Goal: Task Accomplishment & Management: Complete application form

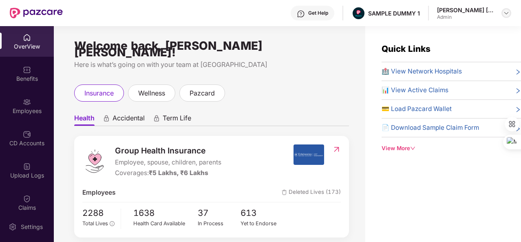
click at [504, 10] on img at bounding box center [506, 13] width 7 height 7
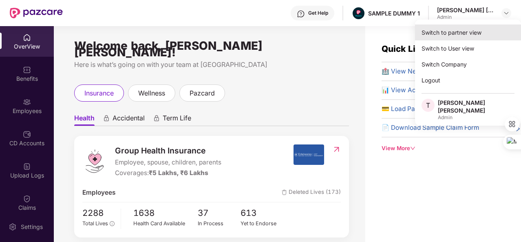
click at [449, 33] on div "Switch to partner view" at bounding box center [468, 32] width 106 height 16
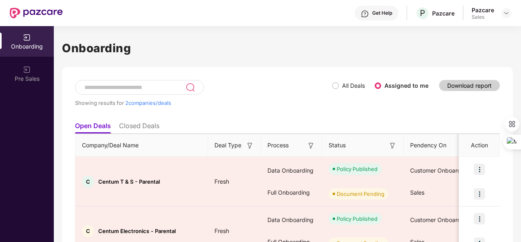
scroll to position [43, 0]
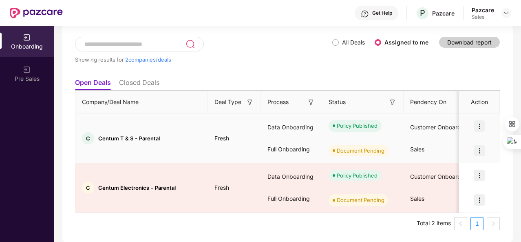
click at [479, 148] on img at bounding box center [479, 150] width 11 height 11
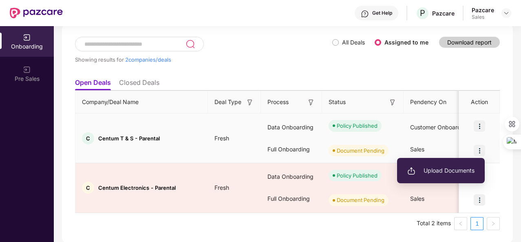
click at [440, 171] on span "Upload Documents" at bounding box center [440, 170] width 67 height 9
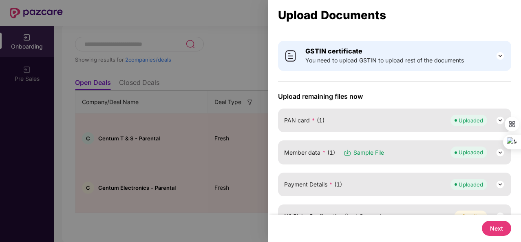
scroll to position [114, 0]
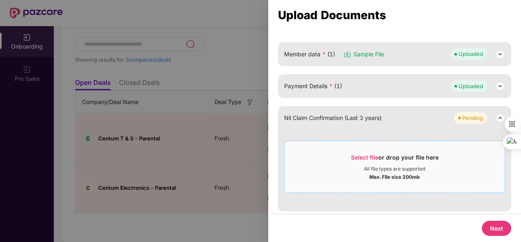
click at [360, 163] on div "Select file or drop your file here" at bounding box center [395, 159] width 88 height 12
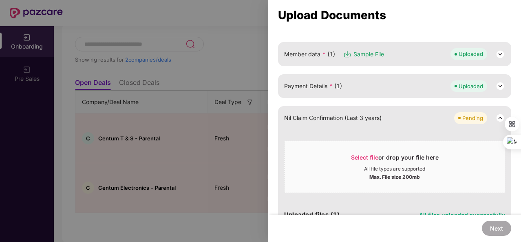
scroll to position [33, 0]
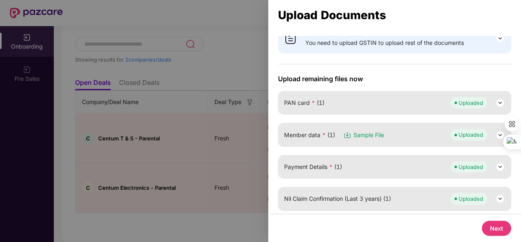
click at [499, 227] on button "Next" at bounding box center [496, 227] width 29 height 15
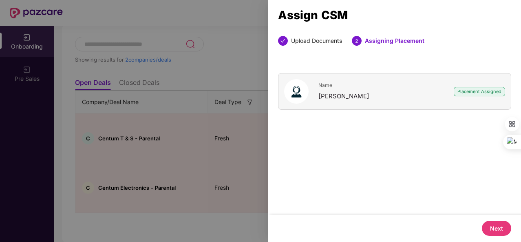
scroll to position [0, 0]
click at [499, 227] on button "Next" at bounding box center [496, 227] width 29 height 15
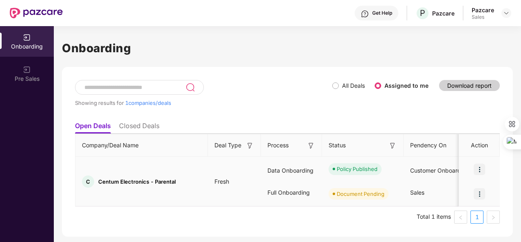
click at [479, 193] on img at bounding box center [479, 193] width 11 height 11
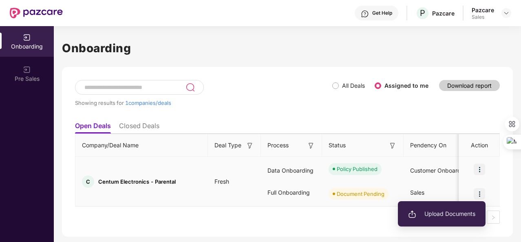
click at [428, 218] on li "Upload Documents" at bounding box center [442, 213] width 88 height 17
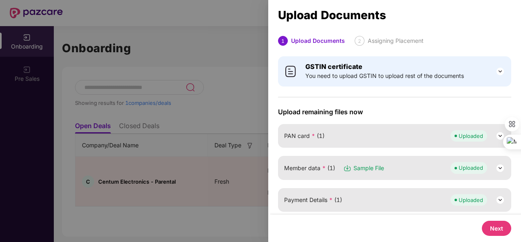
scroll to position [114, 0]
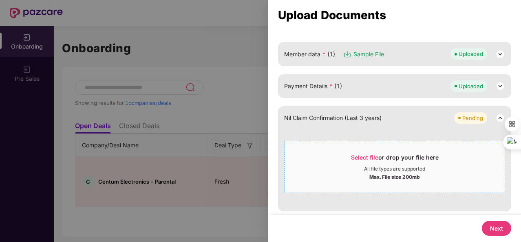
click at [358, 154] on span "Select file" at bounding box center [364, 157] width 27 height 7
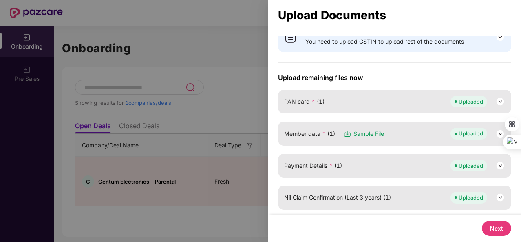
scroll to position [33, 0]
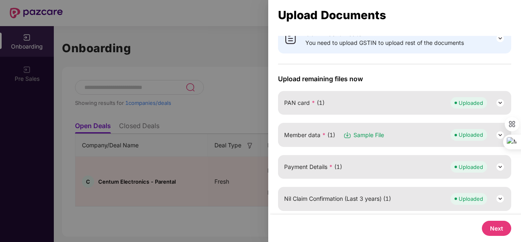
click at [502, 229] on button "Next" at bounding box center [496, 227] width 29 height 15
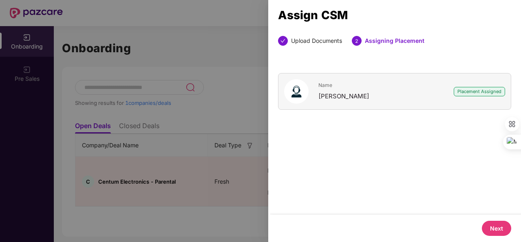
scroll to position [0, 0]
click at [502, 229] on button "Next" at bounding box center [496, 227] width 29 height 15
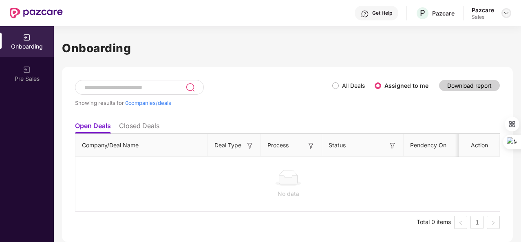
click at [509, 12] on img at bounding box center [506, 13] width 7 height 7
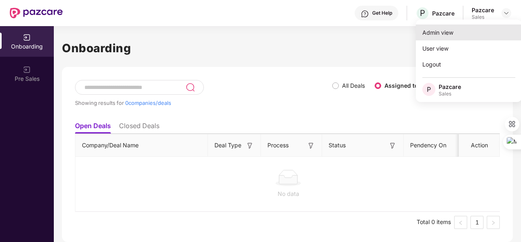
click at [449, 29] on div "Admin view" at bounding box center [469, 32] width 106 height 16
